Goal: Find specific page/section: Find specific page/section

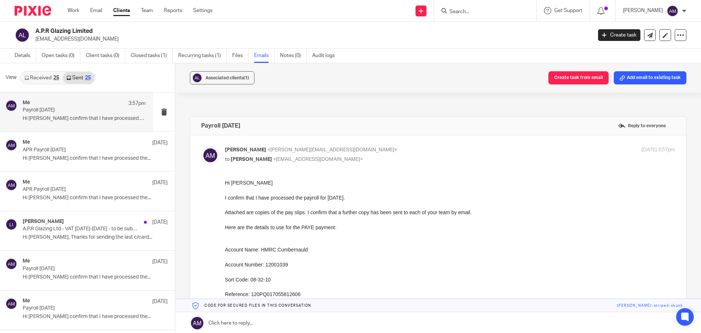
scroll to position [73, 0]
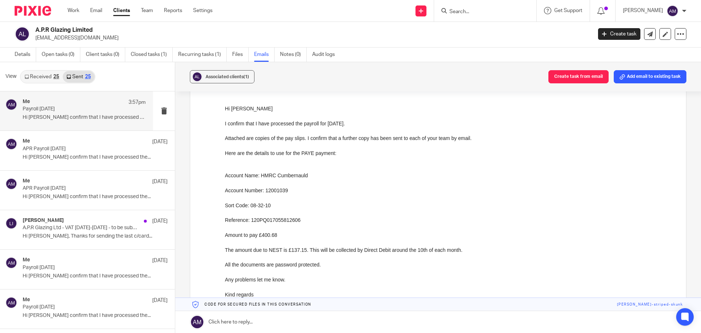
click at [486, 11] on input "Search" at bounding box center [482, 12] width 66 height 7
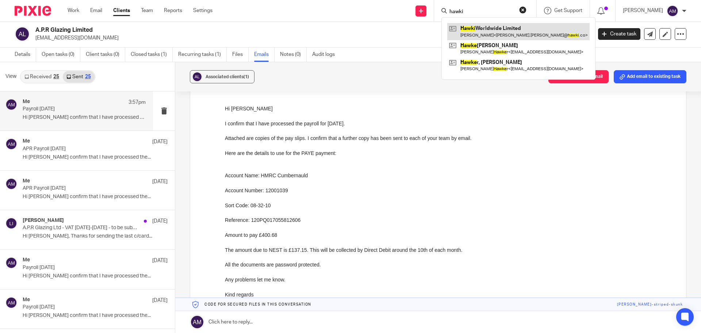
type input "hawki"
click at [499, 35] on link at bounding box center [519, 31] width 142 height 17
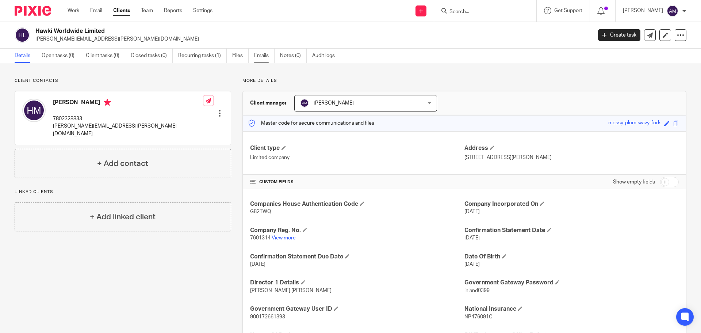
click at [262, 56] on link "Emails" at bounding box center [264, 56] width 20 height 14
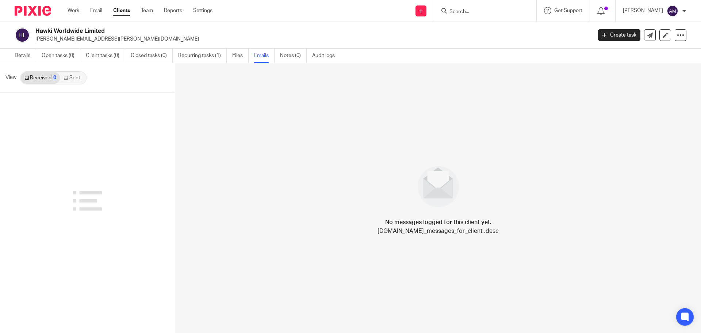
click at [75, 76] on link "Sent" at bounding box center [73, 78] width 26 height 12
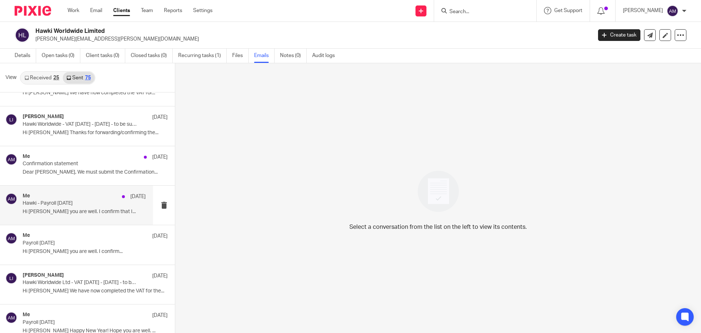
scroll to position [37, 0]
